Goal: Task Accomplishment & Management: Manage account settings

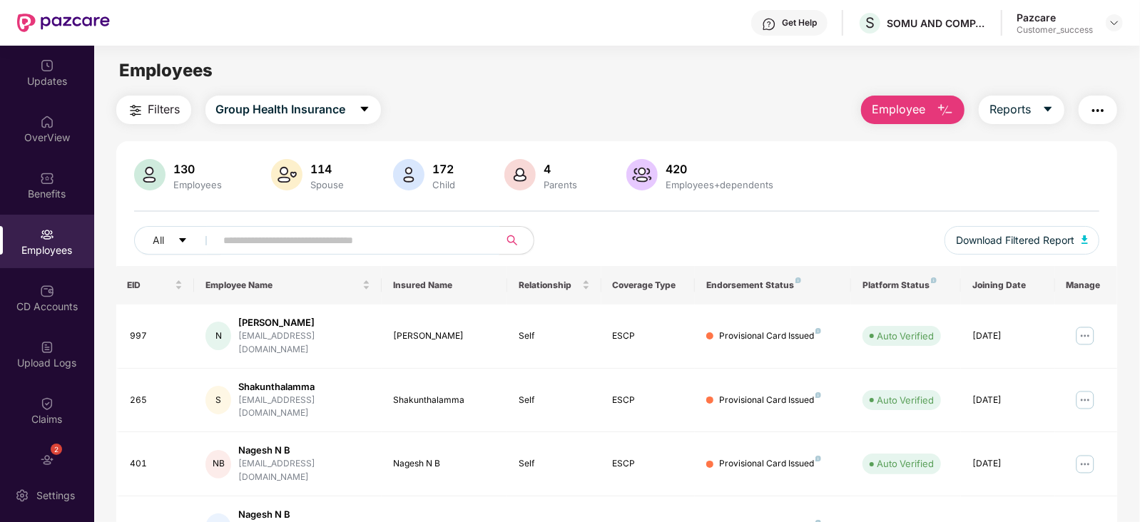
click at [315, 250] on input "text" at bounding box center [352, 240] width 256 height 21
paste input "****"
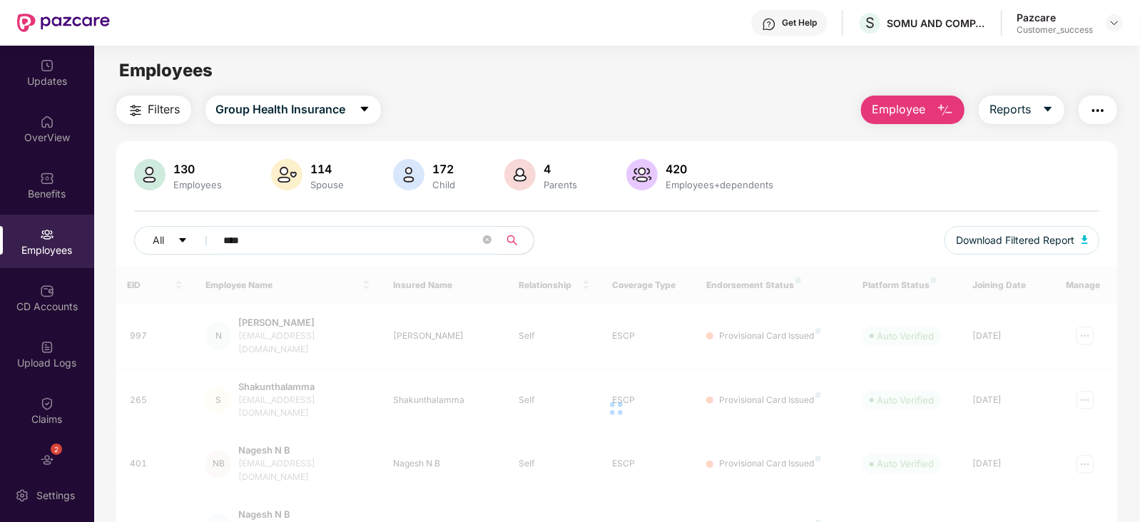
type input "****"
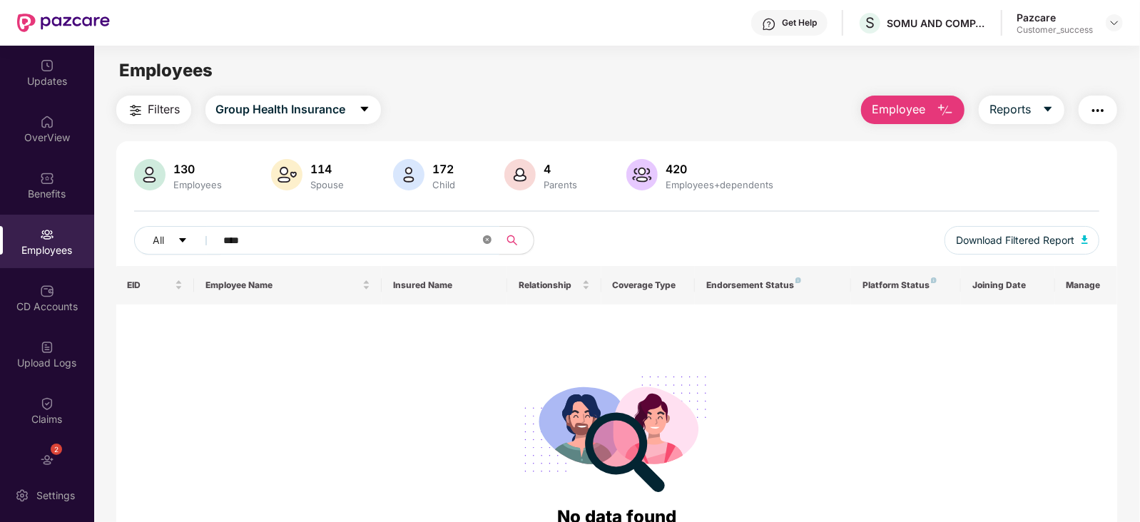
click at [485, 240] on icon "close-circle" at bounding box center [487, 239] width 9 height 9
click at [485, 240] on span at bounding box center [487, 240] width 9 height 21
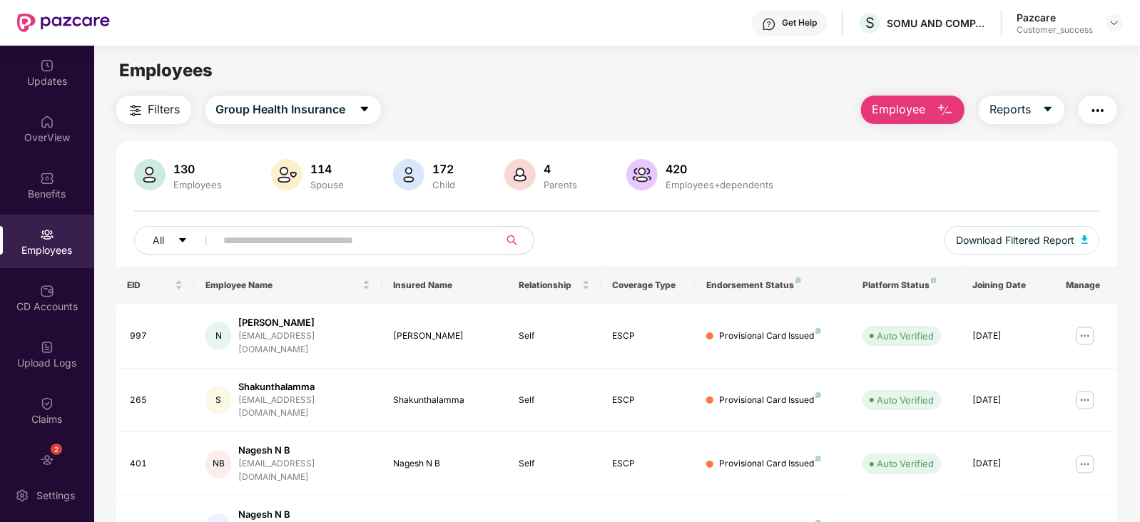
click at [282, 240] on input "text" at bounding box center [352, 240] width 256 height 21
click at [308, 235] on input "text" at bounding box center [352, 240] width 256 height 21
paste input "**********"
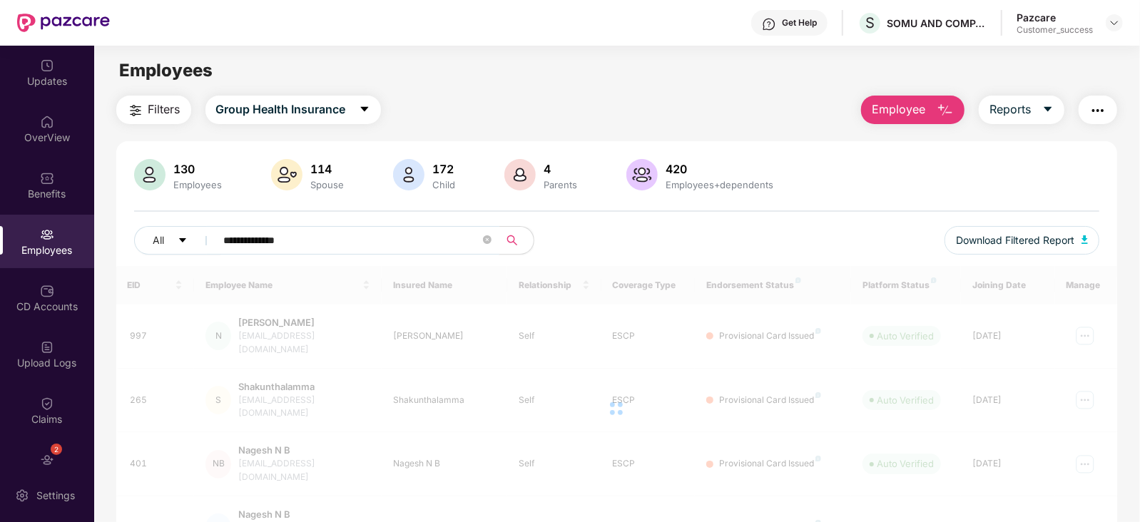
type input "**********"
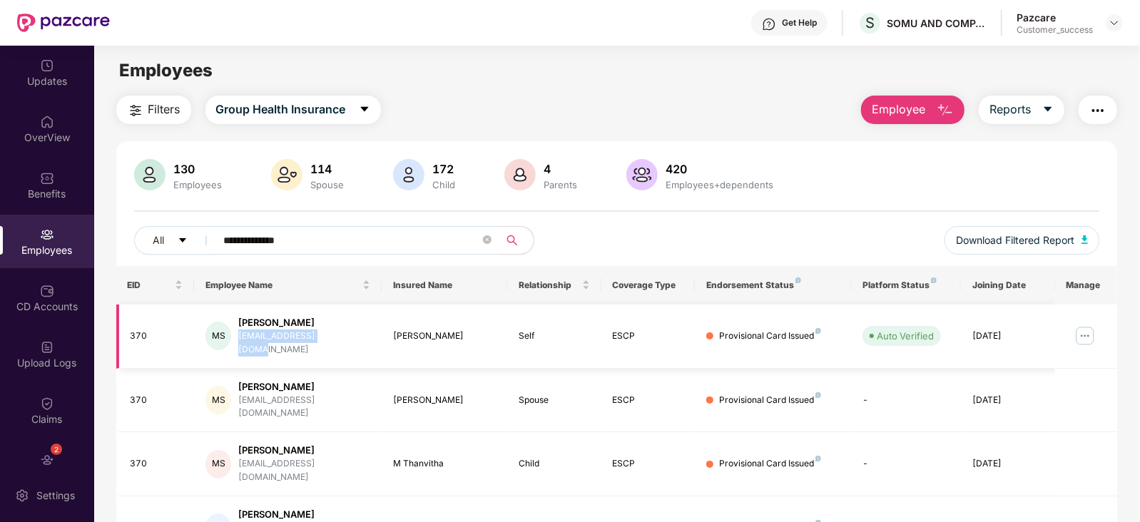
drag, startPoint x: 344, startPoint y: 333, endPoint x: 240, endPoint y: 339, distance: 104.3
click at [240, 339] on div "[PERSON_NAME] B S [EMAIL_ADDRESS][DOMAIN_NAME]" at bounding box center [287, 336] width 165 height 41
copy div "[EMAIL_ADDRESS][DOMAIN_NAME]"
click at [1087, 329] on img at bounding box center [1084, 335] width 23 height 23
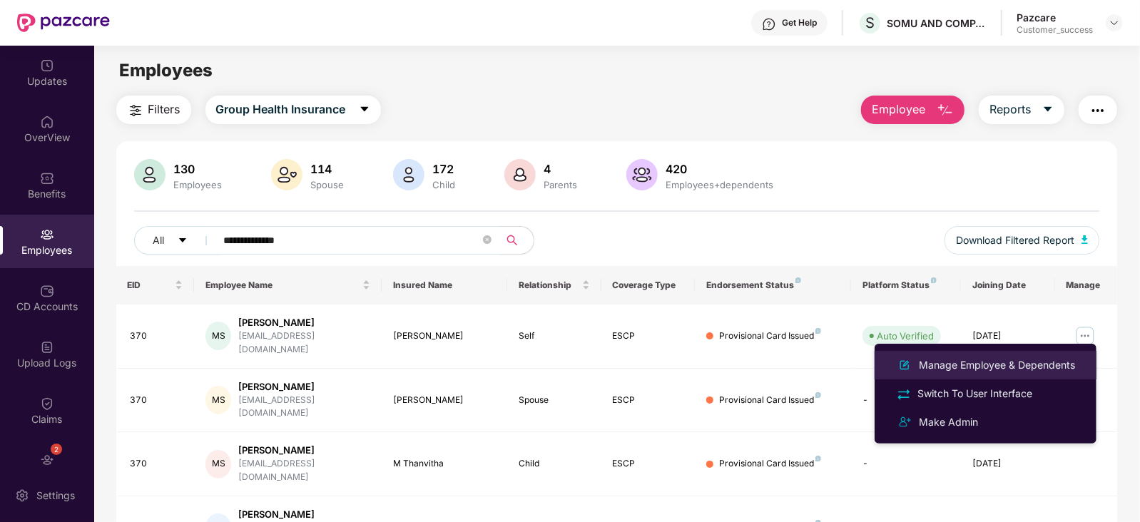
click at [993, 359] on div "Manage Employee & Dependents" at bounding box center [997, 365] width 162 height 16
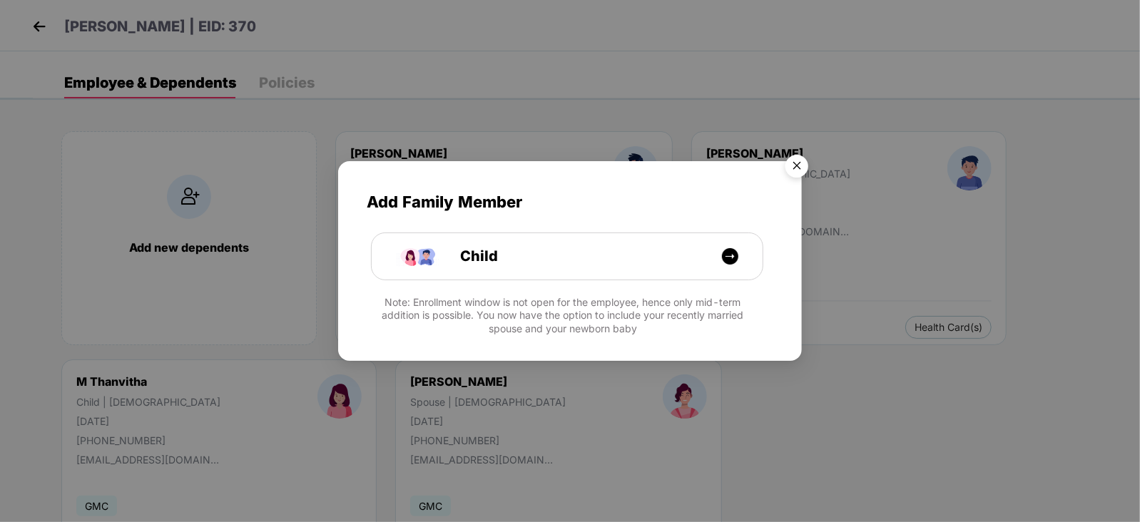
click at [802, 162] on img "Close" at bounding box center [797, 168] width 40 height 40
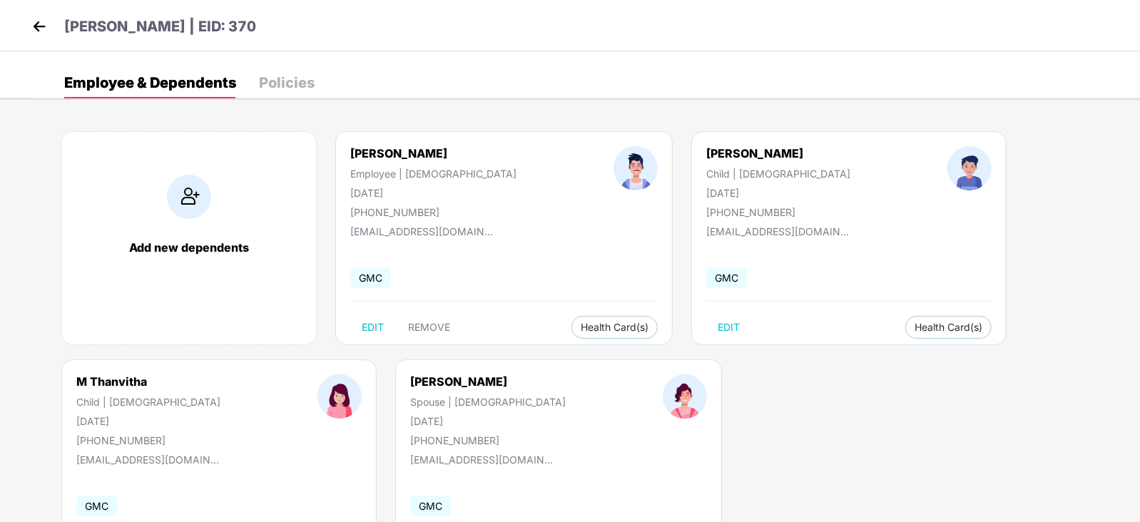
click at [411, 213] on div "[PHONE_NUMBER]" at bounding box center [433, 212] width 166 height 12
copy div "919008156022"
click at [39, 22] on img at bounding box center [39, 26] width 21 height 21
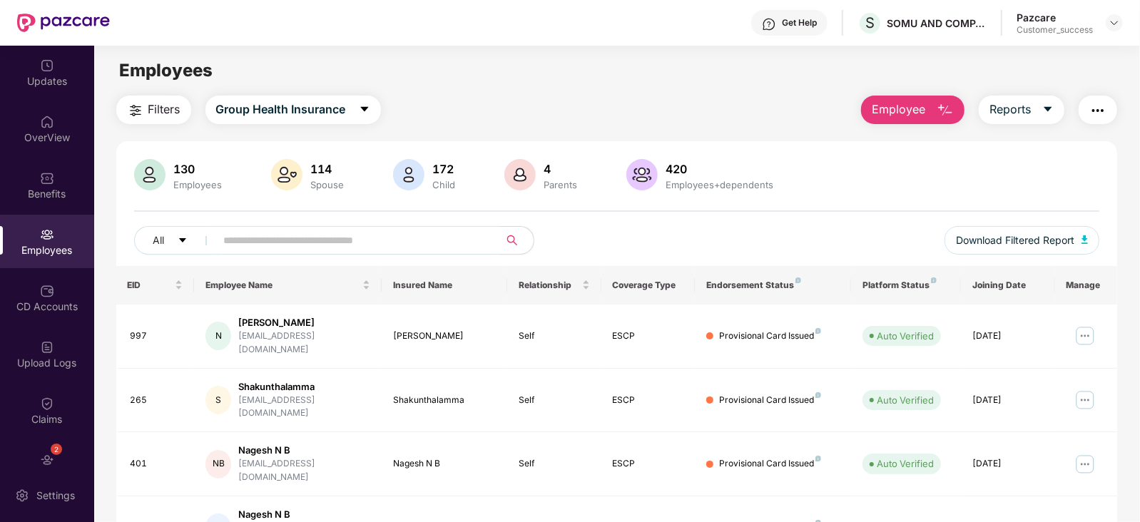
click at [295, 240] on input "text" at bounding box center [352, 240] width 256 height 21
paste input "**********"
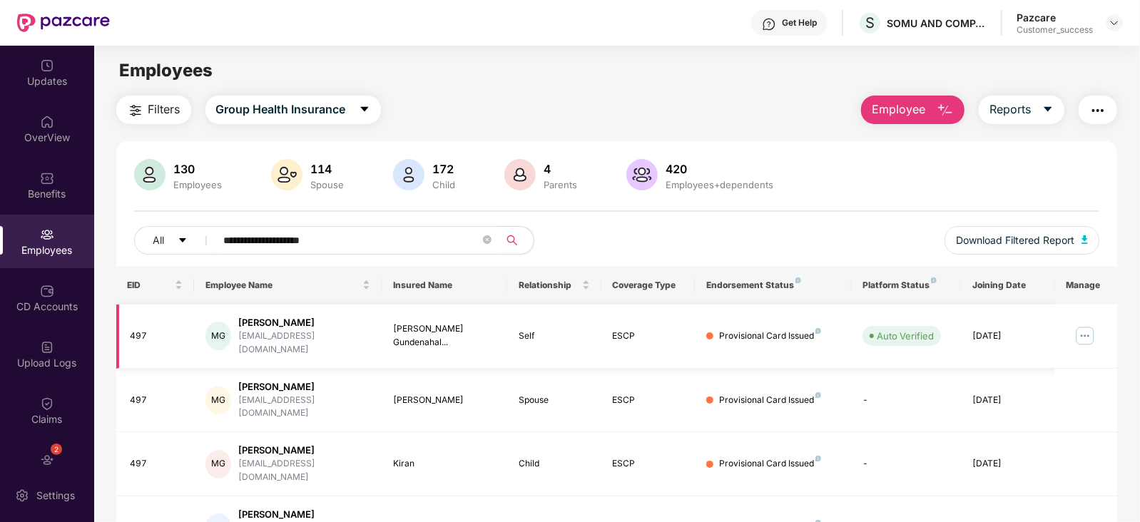
type input "**********"
click at [1080, 329] on img at bounding box center [1084, 335] width 23 height 23
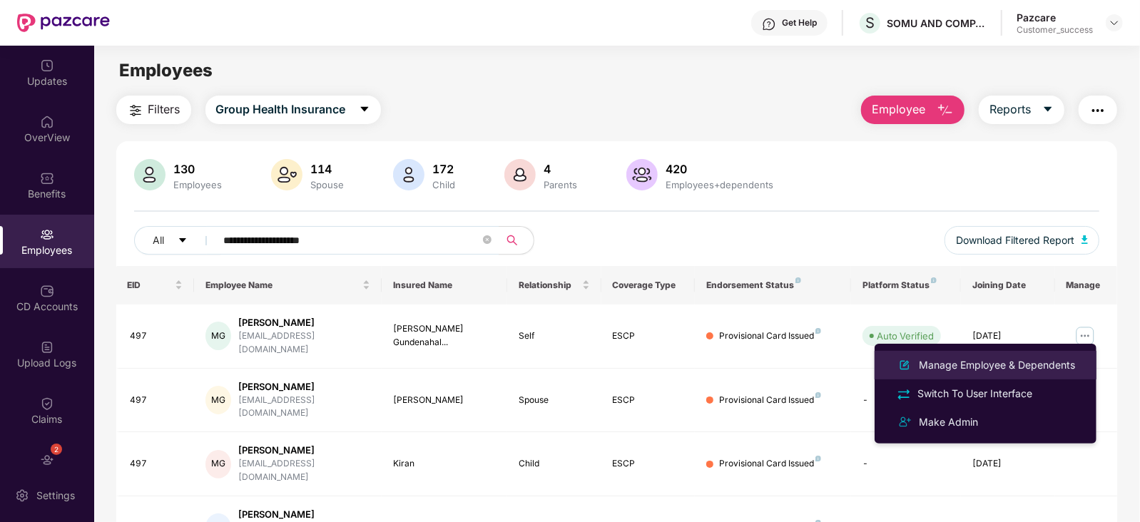
click at [993, 365] on div "Manage Employee & Dependents" at bounding box center [997, 365] width 162 height 16
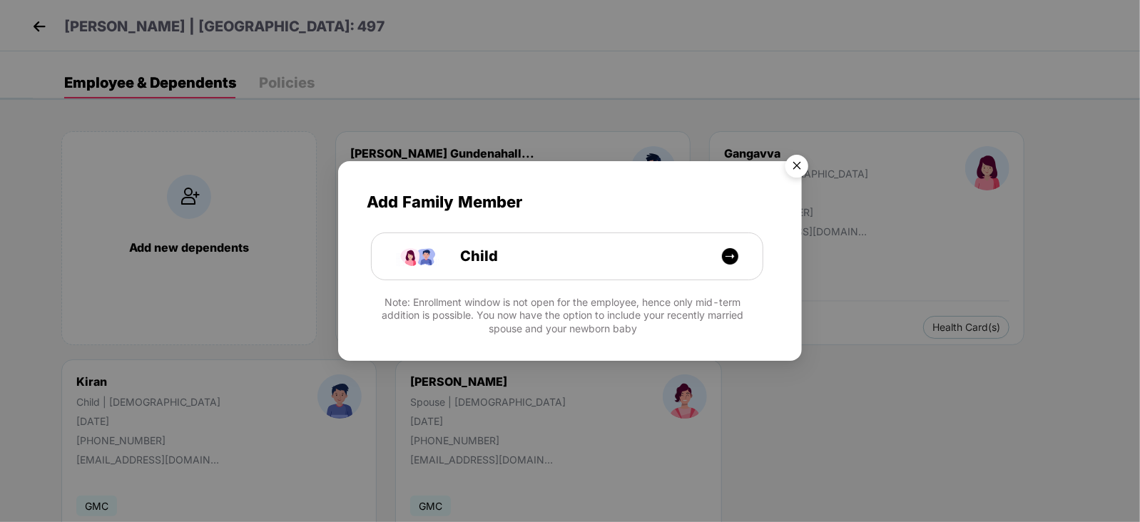
click at [799, 160] on img "Close" at bounding box center [797, 168] width 40 height 40
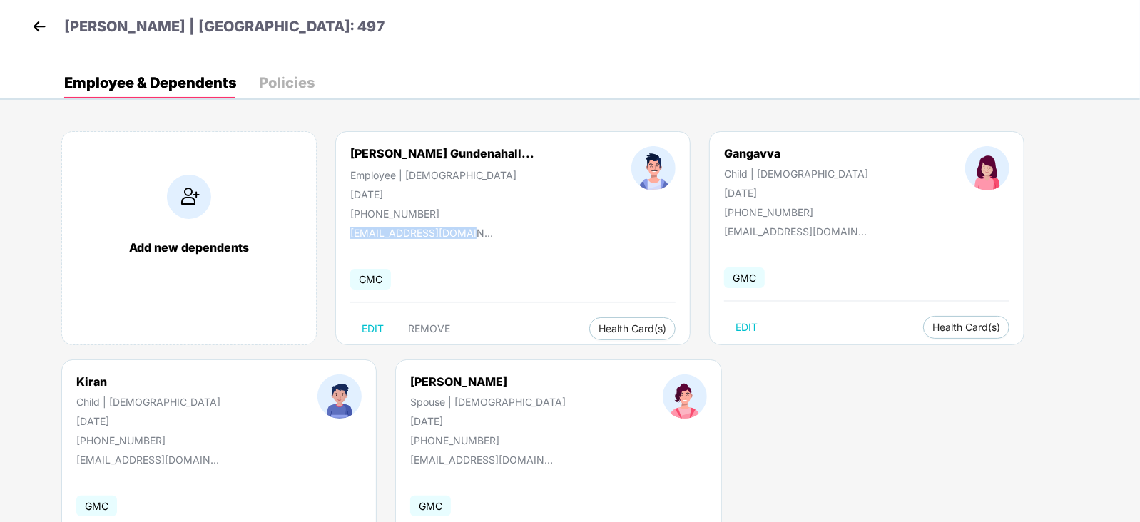
drag, startPoint x: 481, startPoint y: 233, endPoint x: 329, endPoint y: 228, distance: 152.7
click at [329, 228] on div "Add new dependents [PERSON_NAME] Gundenahall... Employee | [DEMOGRAPHIC_DATA] […" at bounding box center [586, 359] width 1107 height 499
copy div "[EMAIL_ADDRESS][DOMAIN_NAME]"
click at [399, 209] on div "[PHONE_NUMBER]" at bounding box center [442, 214] width 184 height 12
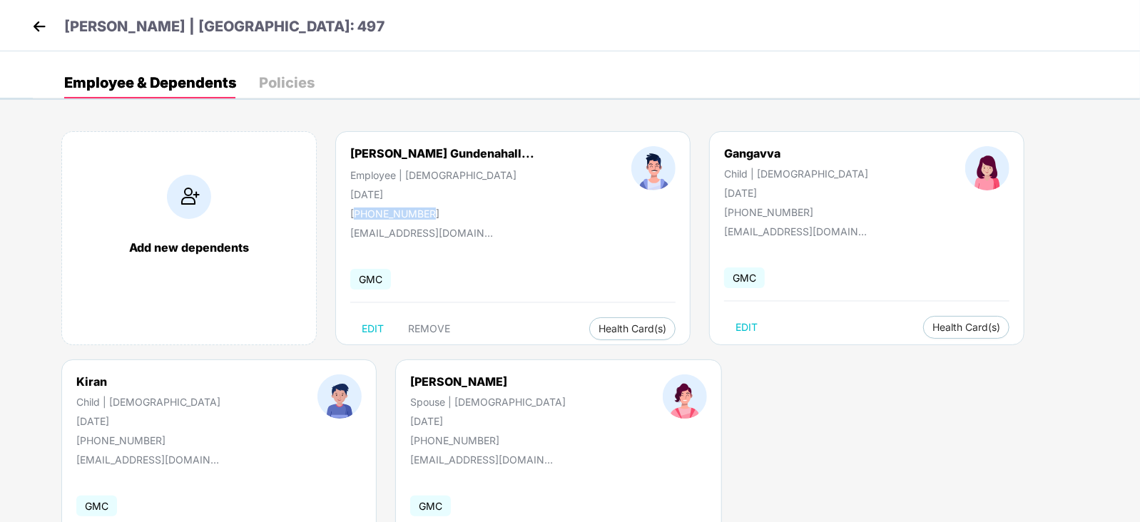
copy div "917676551060"
click at [42, 23] on img at bounding box center [39, 26] width 21 height 21
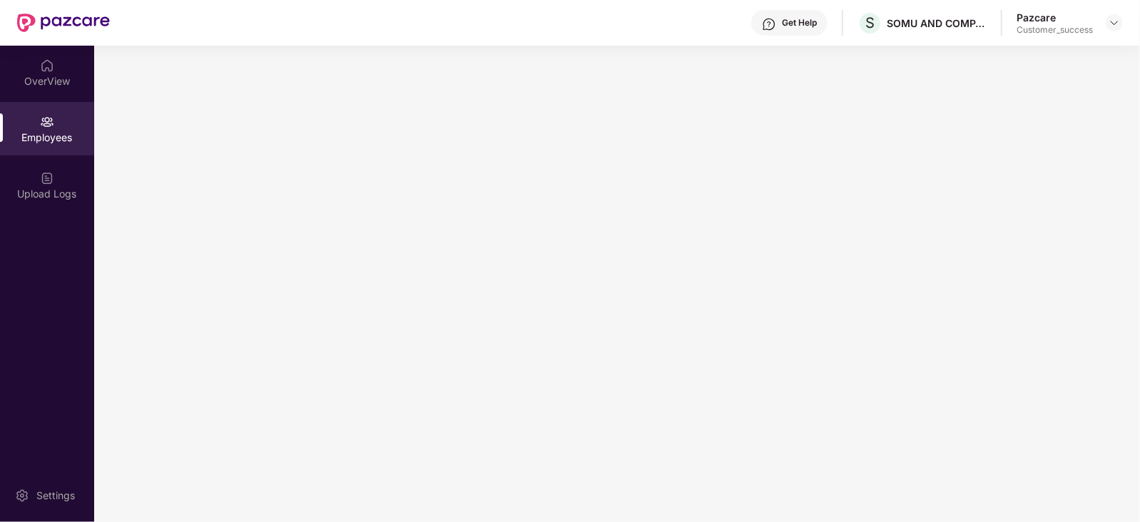
click at [42, 23] on img at bounding box center [63, 23] width 93 height 19
